Goal: Information Seeking & Learning: Learn about a topic

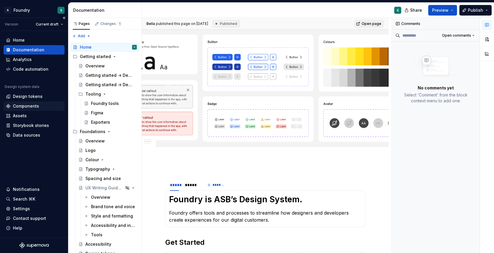
type textarea "*"
click at [30, 105] on div "Components" at bounding box center [26, 106] width 26 height 6
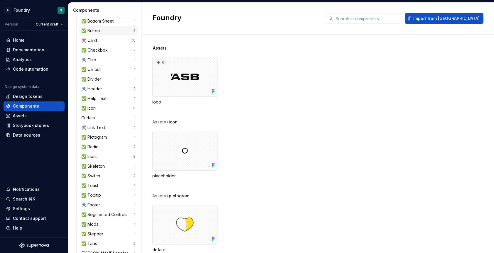
scroll to position [105, 0]
click at [95, 159] on div "✅ Input" at bounding box center [90, 157] width 18 height 6
